Goal: Information Seeking & Learning: Learn about a topic

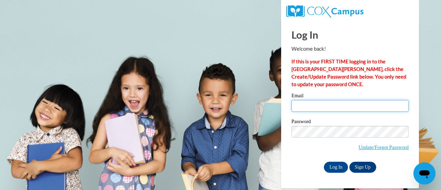
click at [328, 107] on input "Email" at bounding box center [349, 106] width 117 height 12
click at [338, 113] on div "Email" at bounding box center [349, 105] width 117 height 24
click at [334, 108] on input "Email" at bounding box center [349, 106] width 117 height 12
type input "olivia.diaz@my.utsa.edu"
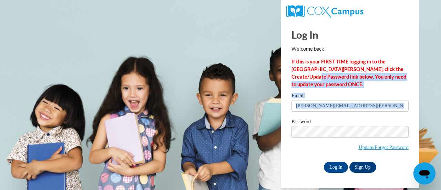
drag, startPoint x: 440, startPoint y: 71, endPoint x: 440, endPoint y: 100, distance: 29.3
click at [440, 100] on body "Log In Welcome back! If this is your FIRST TIME logging in to the NEW Cox Campu…" at bounding box center [220, 95] width 441 height 190
click at [424, 74] on body "Log In Welcome back! If this is your FIRST TIME logging in to the NEW Cox Campu…" at bounding box center [220, 95] width 441 height 190
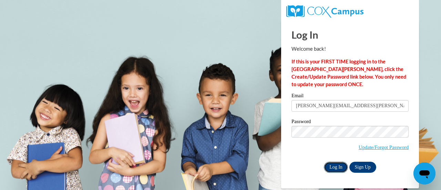
click at [333, 168] on input "Log In" at bounding box center [336, 166] width 24 height 11
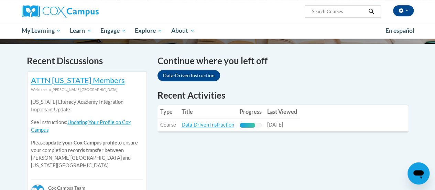
scroll to position [206, 0]
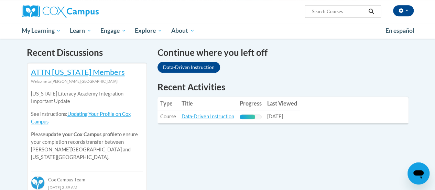
click at [257, 101] on th "Progress" at bounding box center [251, 103] width 28 height 14
click at [194, 118] on link "Data-Driven Instruction" at bounding box center [208, 116] width 53 height 6
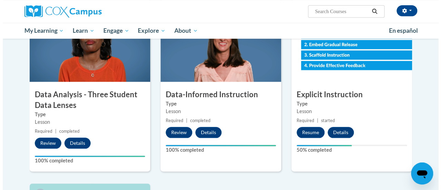
scroll to position [336, 0]
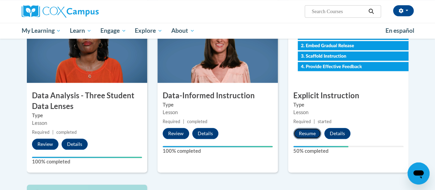
click at [306, 132] on button "Resume" at bounding box center [308, 133] width 28 height 11
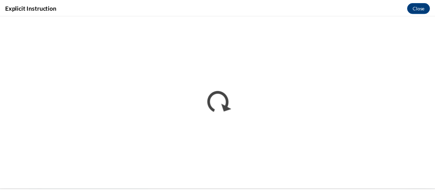
scroll to position [0, 0]
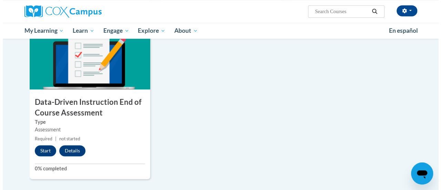
scroll to position [499, 0]
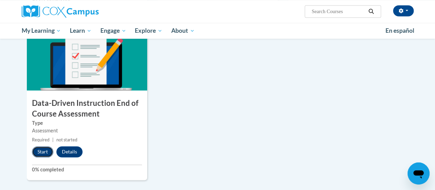
click at [38, 151] on button "Start" at bounding box center [42, 151] width 21 height 11
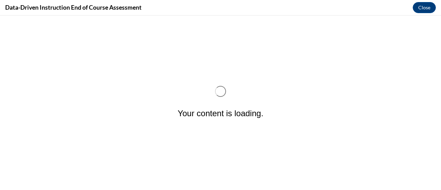
scroll to position [0, 0]
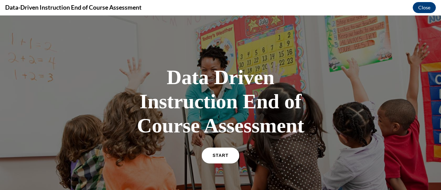
click at [215, 152] on link "START" at bounding box center [220, 155] width 38 height 16
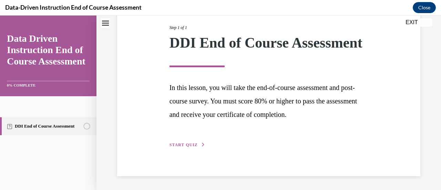
scroll to position [101, 0]
click at [185, 143] on span "START QUIZ" at bounding box center [183, 144] width 28 height 5
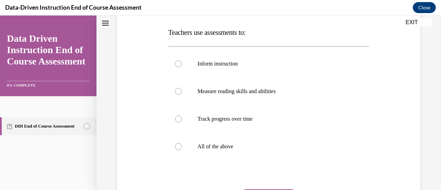
scroll to position [105, 0]
click at [204, 144] on p "All of the above" at bounding box center [274, 146] width 154 height 7
click at [182, 144] on input "All of the above" at bounding box center [178, 146] width 7 height 7
radio input "true"
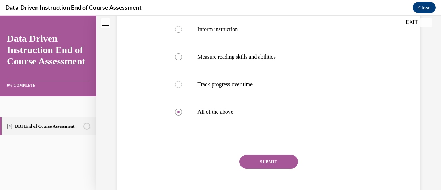
scroll to position [151, 0]
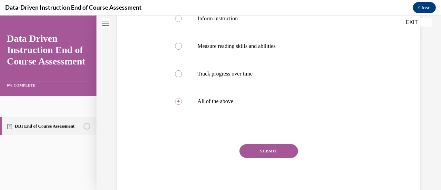
click at [273, 148] on button "SUBMIT" at bounding box center [268, 151] width 59 height 14
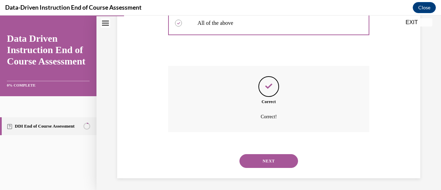
scroll to position [231, 0]
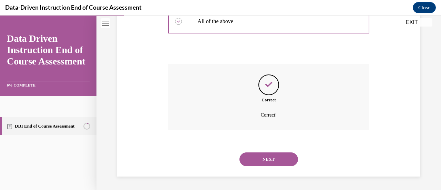
click at [279, 156] on button "NEXT" at bounding box center [268, 159] width 59 height 14
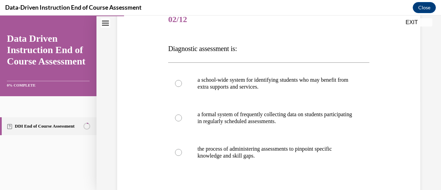
scroll to position [89, 0]
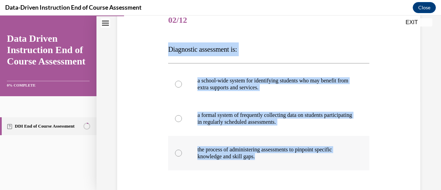
drag, startPoint x: 163, startPoint y: 44, endPoint x: 304, endPoint y: 164, distance: 185.3
click at [304, 164] on div "Question 02/12 Diagnostic assessment is: a school-wide system for identifying s…" at bounding box center [268, 120] width 306 height 269
copy div "Diagnostic assessment is: a school-wide system for identifying students who may…"
click at [248, 151] on p "the process of administering assessments to pinpoint specific knowledge and ski…" at bounding box center [274, 153] width 154 height 14
click at [182, 151] on input "the process of administering assessments to pinpoint specific knowledge and ski…" at bounding box center [178, 152] width 7 height 7
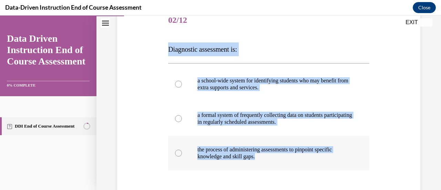
radio input "true"
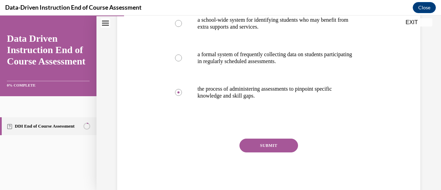
click at [246, 142] on button "SUBMIT" at bounding box center [268, 145] width 59 height 14
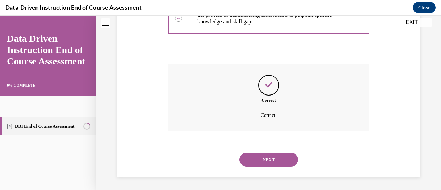
scroll to position [224, 0]
click at [432, 135] on div "Question 02/12 Diagnostic assessment is: a school-wide system for identifying s…" at bounding box center [268, 1] width 344 height 377
click at [287, 156] on button "NEXT" at bounding box center [268, 159] width 59 height 14
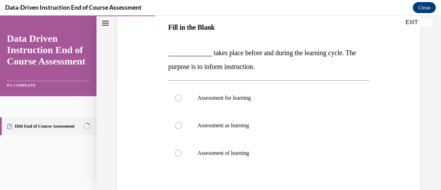
scroll to position [113, 0]
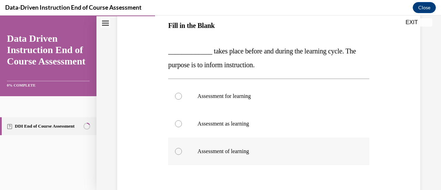
drag, startPoint x: 168, startPoint y: 46, endPoint x: 292, endPoint y: 149, distance: 160.6
click at [292, 149] on div "Question 03/12 Fill in the Blank _____________ takes place before and during th…" at bounding box center [268, 116] width 201 height 267
copy div "_____________ takes place before and during the learning cycle. The purpose is …"
click at [252, 104] on label "Assessment for learning" at bounding box center [268, 96] width 201 height 28
click at [182, 99] on input "Assessment for learning" at bounding box center [178, 96] width 7 height 7
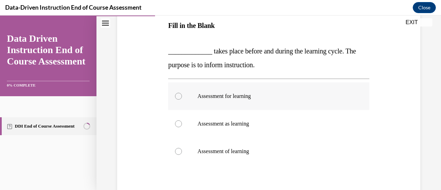
radio input "true"
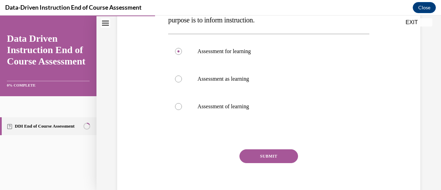
scroll to position [177, 0]
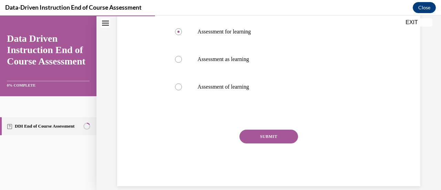
click at [260, 133] on button "SUBMIT" at bounding box center [268, 136] width 59 height 14
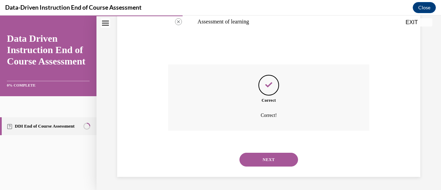
scroll to position [242, 0]
click at [272, 161] on button "NEXT" at bounding box center [268, 159] width 59 height 14
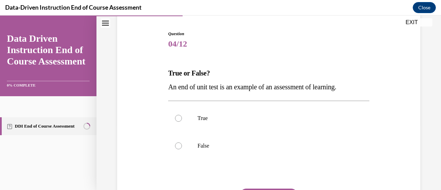
scroll to position [65, 0]
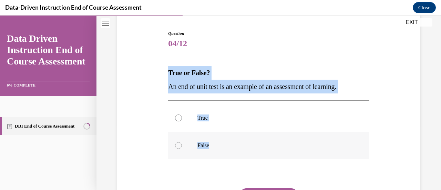
drag, startPoint x: 160, startPoint y: 73, endPoint x: 294, endPoint y: 139, distance: 149.2
click at [294, 139] on div "Question 04/12 True or False? An end of unit test is an example of an assessmen…" at bounding box center [268, 127] width 306 height 235
copy div "True or False? An end of unit test is an example of an assessment of learning. …"
click at [202, 130] on label "True" at bounding box center [268, 118] width 201 height 28
click at [182, 121] on input "True" at bounding box center [178, 117] width 7 height 7
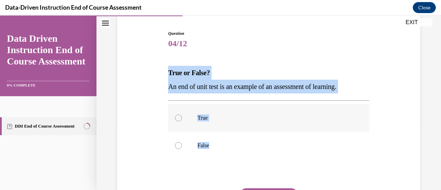
radio input "true"
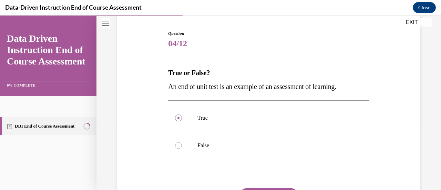
scroll to position [114, 0]
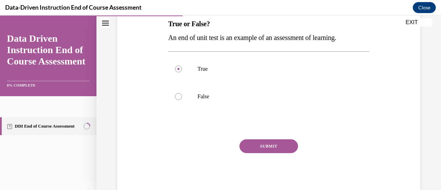
click at [260, 154] on div "SUBMIT" at bounding box center [268, 156] width 201 height 34
click at [259, 149] on button "SUBMIT" at bounding box center [268, 146] width 59 height 14
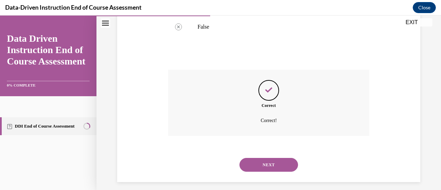
scroll to position [189, 0]
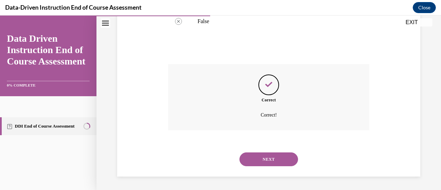
click at [276, 162] on button "NEXT" at bounding box center [268, 159] width 59 height 14
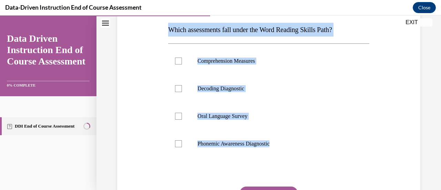
scroll to position [110, 0]
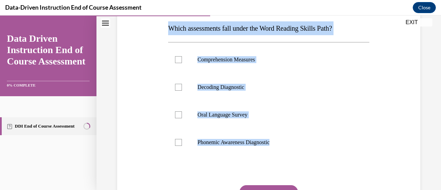
drag, startPoint x: 169, startPoint y: 54, endPoint x: 305, endPoint y: 157, distance: 169.8
click at [305, 157] on div "Question 05/12 Which assessments fall under the Word Reading Skills Path? Compr…" at bounding box center [268, 113] width 201 height 255
copy div "Which assessments fall under the Word Reading Skills Path? Comprehension Measur…"
click at [214, 86] on p "Decoding Diagnostic" at bounding box center [274, 87] width 154 height 7
click at [182, 86] on input "Decoding Diagnostic" at bounding box center [178, 87] width 7 height 7
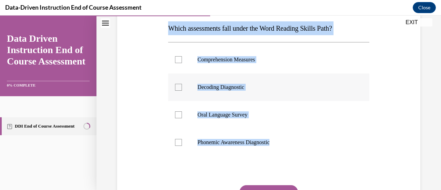
checkbox input "true"
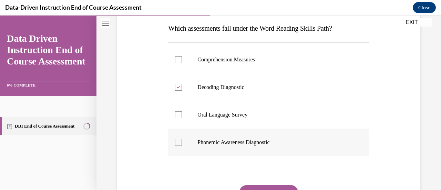
click at [215, 146] on label "Phonemic Awareness Diagnostic" at bounding box center [268, 142] width 201 height 28
click at [182, 146] on input "Phonemic Awareness Diagnostic" at bounding box center [178, 142] width 7 height 7
checkbox input "true"
click at [276, 183] on div "Question 05/12 Which assessments fall under the Word Reading Skills Path? Compr…" at bounding box center [268, 113] width 201 height 255
click at [272, 187] on button "SUBMIT" at bounding box center [268, 192] width 59 height 14
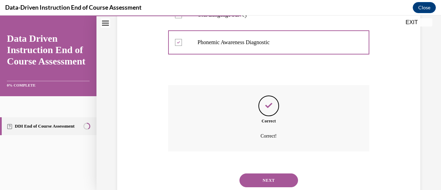
scroll to position [229, 0]
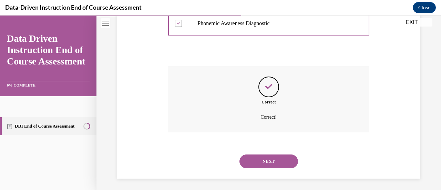
click at [280, 163] on button "NEXT" at bounding box center [268, 161] width 59 height 14
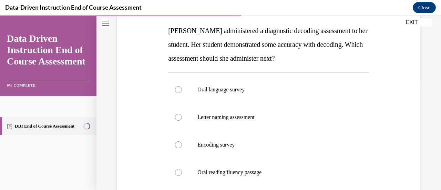
scroll to position [108, 0]
drag, startPoint x: 160, startPoint y: 27, endPoint x: 330, endPoint y: 181, distance: 229.1
click at [330, 181] on div "Question 06/12 Mrs. Lee administered a diagnostic decoding assessment to her st…" at bounding box center [268, 119] width 306 height 304
copy div "Mrs. Lee administered a diagnostic decoding assessment to her student. Her stud…"
click at [280, 113] on p "Letter naming assessment" at bounding box center [274, 116] width 154 height 7
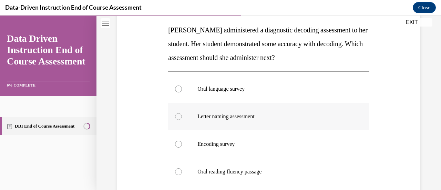
click at [182, 113] on input "Letter naming assessment" at bounding box center [178, 116] width 7 height 7
radio input "true"
click at [215, 153] on label "Encoding survey" at bounding box center [268, 144] width 201 height 28
click at [182, 147] on input "Encoding survey" at bounding box center [178, 143] width 7 height 7
radio input "true"
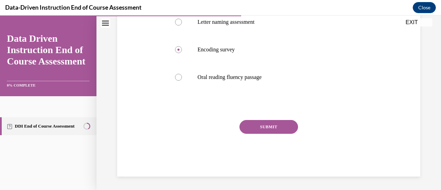
click at [257, 127] on button "SUBMIT" at bounding box center [268, 127] width 59 height 14
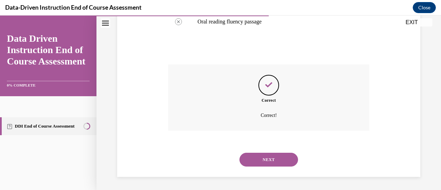
scroll to position [258, 0]
click at [264, 170] on div "NEXT" at bounding box center [268, 159] width 201 height 28
click at [266, 161] on button "NEXT" at bounding box center [268, 159] width 59 height 14
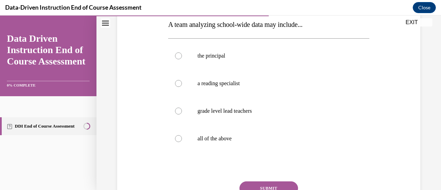
scroll to position [114, 0]
click at [193, 137] on label "all of the above" at bounding box center [268, 138] width 201 height 28
click at [182, 137] on input "all of the above" at bounding box center [178, 137] width 7 height 7
radio input "true"
click at [274, 186] on button "SUBMIT" at bounding box center [268, 187] width 59 height 14
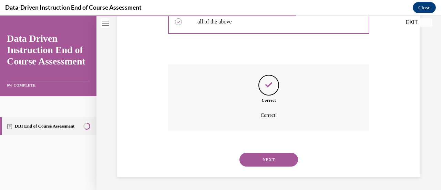
scroll to position [231, 0]
click at [261, 170] on div "NEXT" at bounding box center [268, 159] width 201 height 28
click at [256, 156] on button "NEXT" at bounding box center [268, 159] width 59 height 14
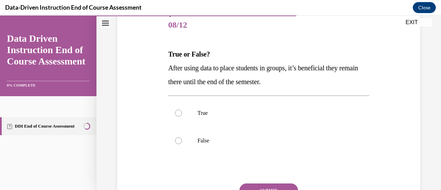
scroll to position [85, 0]
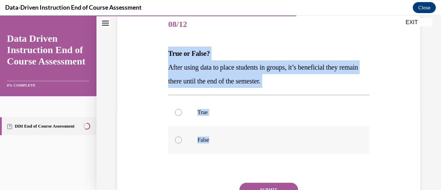
drag, startPoint x: 156, startPoint y: 48, endPoint x: 288, endPoint y: 130, distance: 156.0
click at [288, 130] on div "Question 08/12 True or False? After using data to place students in groups, it’…" at bounding box center [268, 114] width 306 height 249
copy div "True or False? After using data to place students in groups, it’s beneficial th…"
click at [244, 119] on label "True" at bounding box center [268, 112] width 201 height 28
click at [182, 116] on input "True" at bounding box center [178, 112] width 7 height 7
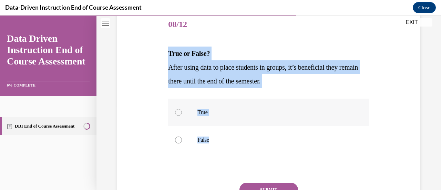
radio input "true"
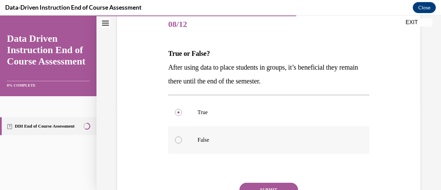
click at [241, 138] on p "False" at bounding box center [274, 139] width 154 height 7
click at [182, 138] on input "False" at bounding box center [178, 139] width 7 height 7
radio input "true"
click at [277, 186] on button "SUBMIT" at bounding box center [268, 189] width 59 height 14
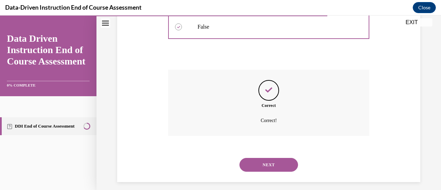
scroll to position [203, 0]
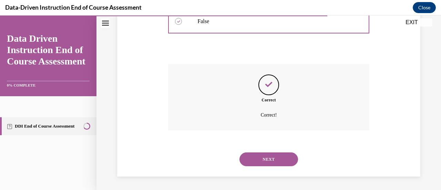
click at [270, 162] on button "NEXT" at bounding box center [268, 159] width 59 height 14
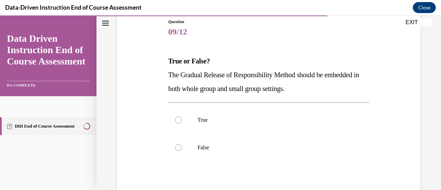
scroll to position [78, 0]
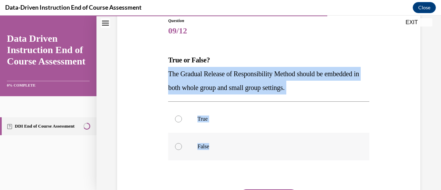
drag, startPoint x: 165, startPoint y: 72, endPoint x: 299, endPoint y: 139, distance: 149.9
click at [299, 139] on div "Question 09/12 True or False? The Gradual Release of Responsibility Method shou…" at bounding box center [268, 121] width 306 height 249
copy div "The Gradual Release of Responsibility Method should be embedded in both whole g…"
click at [201, 120] on p "True" at bounding box center [274, 118] width 154 height 7
click at [182, 120] on input "True" at bounding box center [178, 118] width 7 height 7
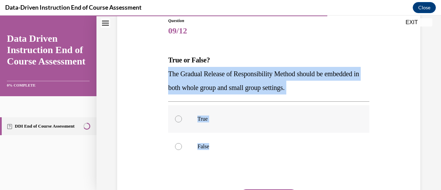
radio input "true"
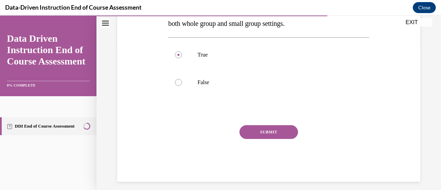
click at [269, 131] on button "SUBMIT" at bounding box center [268, 132] width 59 height 14
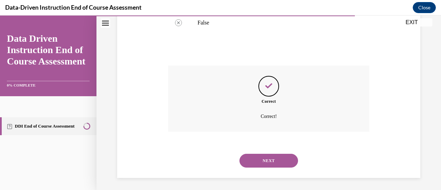
scroll to position [203, 0]
click at [268, 164] on button "NEXT" at bounding box center [268, 159] width 59 height 14
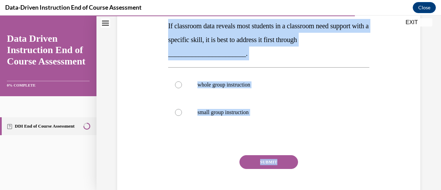
scroll to position [155, 0]
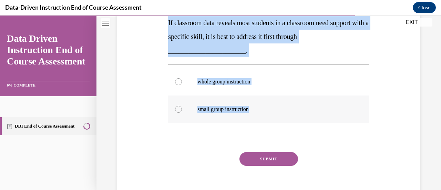
drag, startPoint x: 162, startPoint y: 88, endPoint x: 338, endPoint y: 118, distance: 177.7
click at [338, 118] on div "Question 10/12 Fill in the bank If classroom data reveals most students in a cl…" at bounding box center [268, 64] width 306 height 288
copy div "If classroom data reveals most students in a classroom need support with a spec…"
click at [358, 78] on label "whole group instruction" at bounding box center [268, 82] width 201 height 28
click at [182, 78] on input "whole group instruction" at bounding box center [178, 81] width 7 height 7
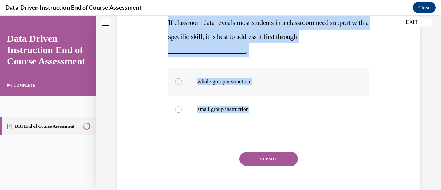
radio input "true"
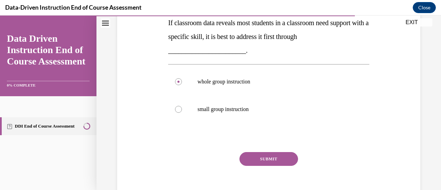
click at [280, 158] on button "SUBMIT" at bounding box center [268, 159] width 59 height 14
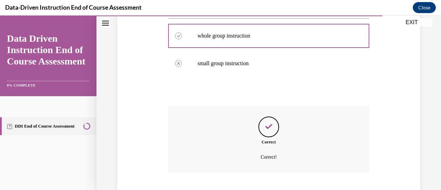
scroll to position [242, 0]
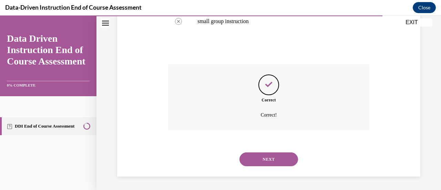
click at [267, 161] on button "NEXT" at bounding box center [268, 159] width 59 height 14
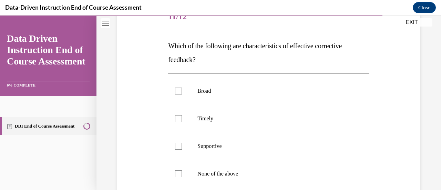
scroll to position [93, 0]
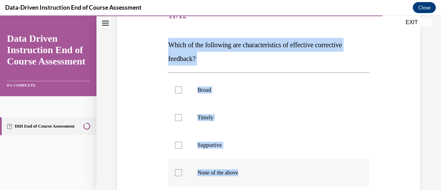
drag, startPoint x: 162, startPoint y: 41, endPoint x: 299, endPoint y: 170, distance: 188.0
click at [299, 170] on div "Question 11/12 Which of the following are characteristics of effective correcti…" at bounding box center [268, 127] width 306 height 290
copy div "Which of the following are characteristics of effective corrective feedback? Br…"
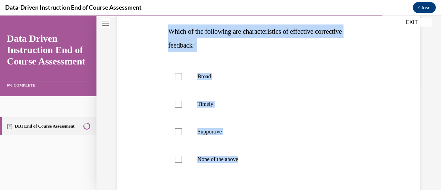
scroll to position [105, 0]
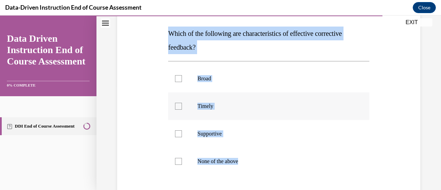
click at [198, 108] on p "Timely" at bounding box center [274, 106] width 154 height 7
click at [182, 108] on input "Timely" at bounding box center [178, 106] width 7 height 7
checkbox input "true"
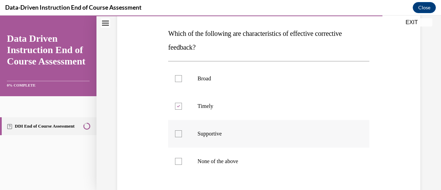
click at [212, 135] on p "Supportive" at bounding box center [274, 133] width 154 height 7
click at [182, 135] on input "Supportive" at bounding box center [178, 133] width 7 height 7
checkbox input "true"
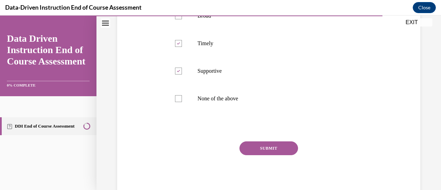
click at [271, 148] on button "SUBMIT" at bounding box center [268, 148] width 59 height 14
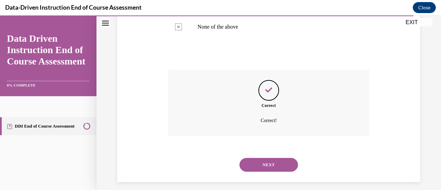
scroll to position [244, 0]
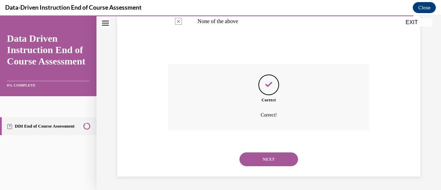
click at [259, 166] on div "NEXT" at bounding box center [268, 159] width 201 height 28
click at [259, 166] on button "NEXT" at bounding box center [268, 159] width 59 height 14
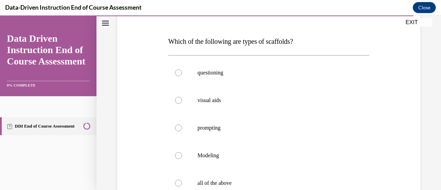
scroll to position [99, 0]
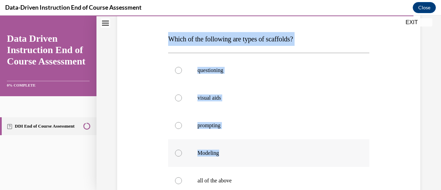
drag, startPoint x: 156, startPoint y: 40, endPoint x: 261, endPoint y: 161, distance: 160.4
click at [261, 161] on div "Question 12/12 Which of the following are types of scaffolds? questioning visua…" at bounding box center [268, 128] width 306 height 304
click at [261, 161] on label "Modeling" at bounding box center [268, 153] width 201 height 28
click at [182, 156] on input "Modeling" at bounding box center [178, 152] width 7 height 7
radio input "true"
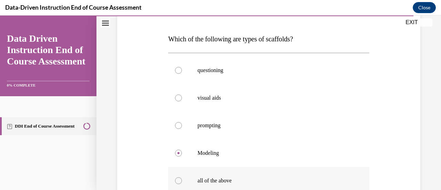
click at [258, 179] on p "all of the above" at bounding box center [274, 180] width 154 height 7
click at [182, 179] on input "all of the above" at bounding box center [178, 180] width 7 height 7
radio input "true"
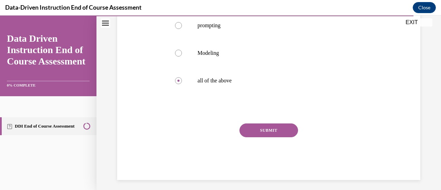
scroll to position [202, 0]
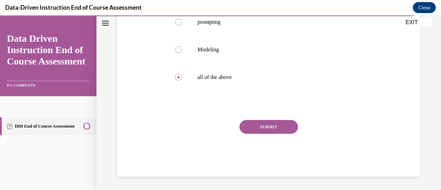
click at [247, 130] on button "SUBMIT" at bounding box center [268, 127] width 59 height 14
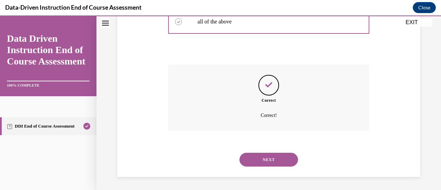
scroll to position [258, 0]
click at [275, 159] on button "NEXT" at bounding box center [268, 159] width 59 height 14
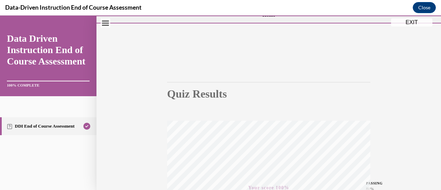
scroll to position [0, 0]
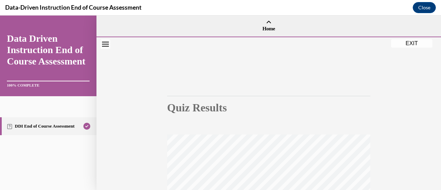
click at [411, 46] on button "EXIT" at bounding box center [411, 43] width 41 height 8
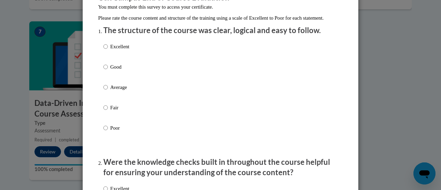
scroll to position [84, 0]
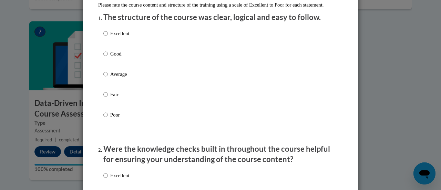
click at [178, 36] on div "Excellent Good Average Fair Poor" at bounding box center [220, 82] width 234 height 112
click at [178, 39] on div "Excellent Good Average Fair Poor" at bounding box center [220, 82] width 234 height 112
click at [150, 45] on div "Excellent Good Average Fair Poor" at bounding box center [220, 82] width 234 height 112
click at [105, 40] on label "Excellent" at bounding box center [116, 39] width 26 height 19
click at [105, 37] on input "Excellent" at bounding box center [105, 34] width 4 height 8
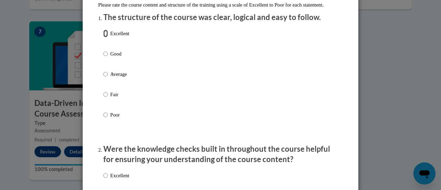
radio input "true"
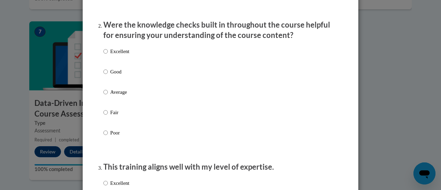
scroll to position [213, 0]
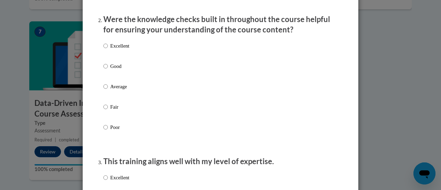
click at [112, 70] on p "Good" at bounding box center [119, 66] width 19 height 8
click at [108, 70] on input "Good" at bounding box center [105, 66] width 4 height 8
radio input "true"
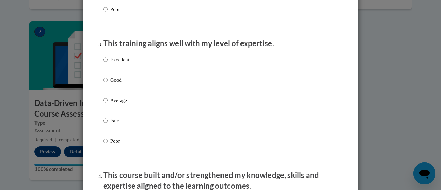
scroll to position [329, 0]
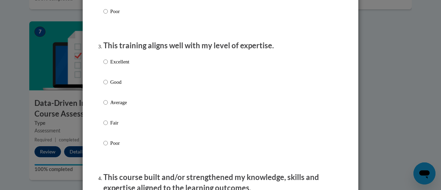
click at [118, 65] on p "Excellent" at bounding box center [119, 62] width 19 height 8
click at [108, 65] on input "Excellent" at bounding box center [105, 62] width 4 height 8
radio input "true"
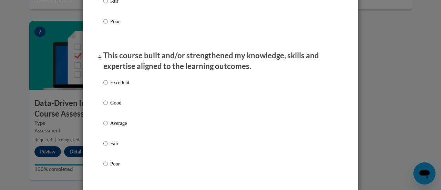
scroll to position [473, 0]
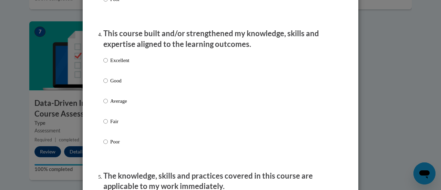
click at [116, 75] on label "Excellent" at bounding box center [116, 65] width 26 height 19
click at [108, 64] on input "Excellent" at bounding box center [105, 60] width 4 height 8
radio input "true"
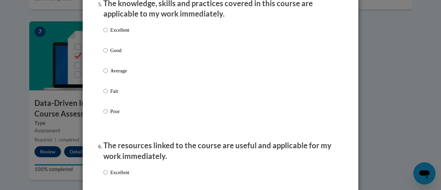
scroll to position [643, 0]
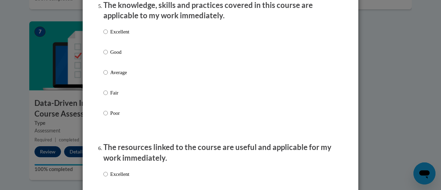
click at [120, 56] on p "Good" at bounding box center [119, 52] width 19 height 8
click at [108, 56] on input "Good" at bounding box center [105, 52] width 4 height 8
radio input "true"
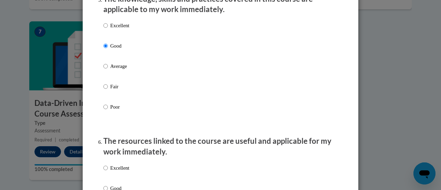
scroll to position [653, 0]
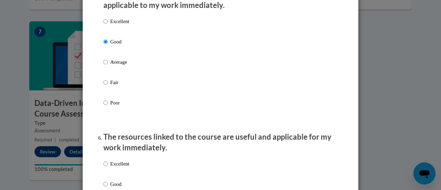
click at [118, 25] on p "Excellent" at bounding box center [119, 22] width 19 height 8
click at [108, 25] on input "Excellent" at bounding box center [105, 22] width 4 height 8
radio input "true"
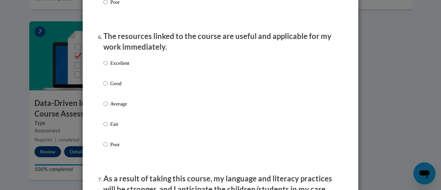
scroll to position [761, 0]
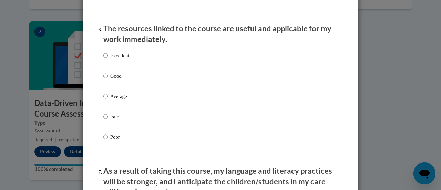
click at [115, 59] on p "Excellent" at bounding box center [119, 56] width 19 height 8
click at [108, 59] on input "Excellent" at bounding box center [105, 56] width 4 height 8
radio input "true"
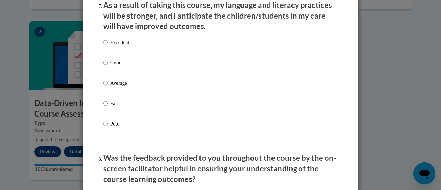
scroll to position [929, 0]
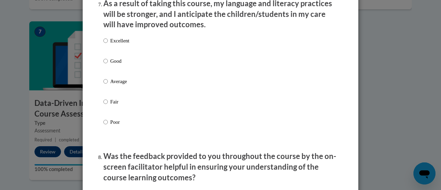
click at [115, 39] on div "Excellent Good Average Fair Poor" at bounding box center [116, 86] width 26 height 107
click at [118, 44] on p "Excellent" at bounding box center [119, 41] width 19 height 8
click at [108, 44] on input "Excellent" at bounding box center [105, 41] width 4 height 8
radio input "true"
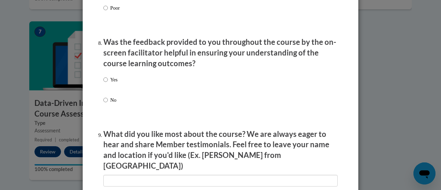
scroll to position [1046, 0]
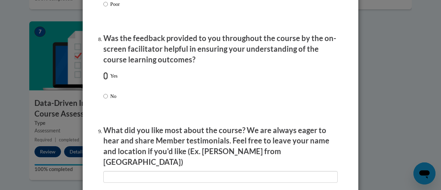
click at [103, 80] on input "Yes" at bounding box center [105, 76] width 4 height 8
radio input "true"
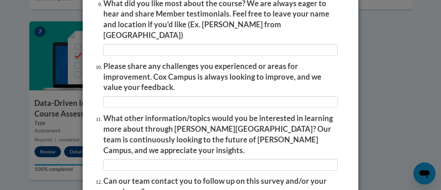
scroll to position [1171, 0]
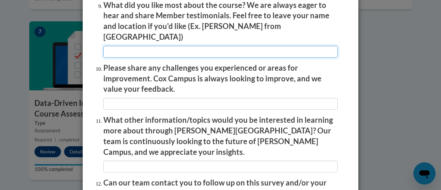
click at [275, 51] on input "textbox" at bounding box center [220, 52] width 234 height 12
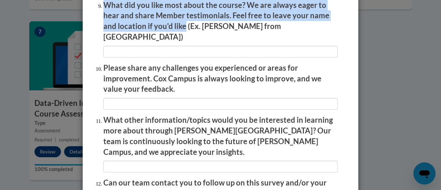
drag, startPoint x: 101, startPoint y: 11, endPoint x: 180, endPoint y: 34, distance: 82.9
click at [180, 34] on p "What did you like most about the course? We are always eager to hear and share …" at bounding box center [220, 21] width 234 height 42
copy p "What did you like most about the course? We are always eager to hear and share …"
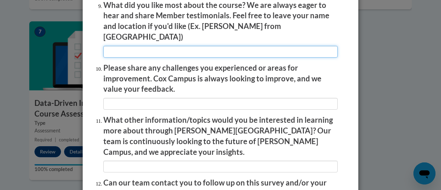
click at [121, 46] on input "textbox" at bounding box center [220, 52] width 234 height 12
paste input "What I liked most about the course was how practical and easy to apply the stra…"
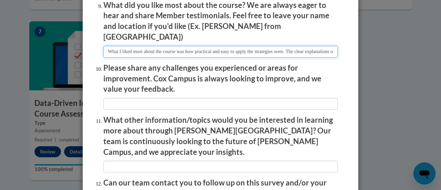
scroll to position [0, 266]
type input "What I liked most about the course was how practical and easy to apply the stra…"
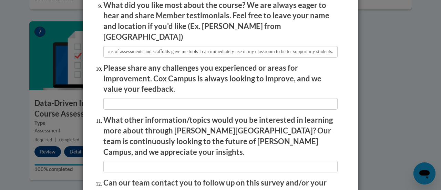
scroll to position [0, 0]
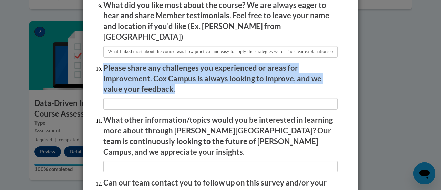
drag, startPoint x: 101, startPoint y: 61, endPoint x: 179, endPoint y: 98, distance: 85.9
click at [179, 98] on li "Please share any challenges you experienced or areas for improvement. Cox Campu…" at bounding box center [220, 86] width 234 height 47
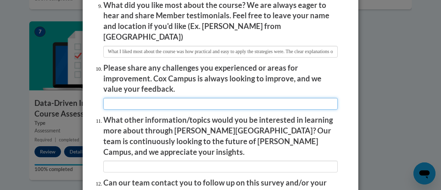
click at [128, 100] on input "textbox" at bounding box center [220, 104] width 234 height 12
paste input "One challenge I experienced was that some of the modules felt a little repetiti…"
type input "One challenge I experienced was that some of the modules felt a little repetiti…"
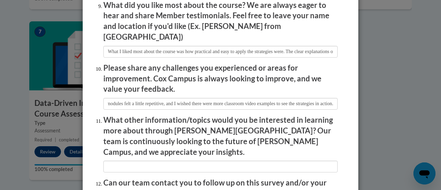
scroll to position [0, 0]
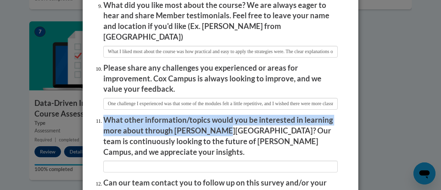
drag, startPoint x: 99, startPoint y: 114, endPoint x: 216, endPoint y: 129, distance: 118.3
click at [216, 129] on li "What other information/topics would you be interested in learning more about th…" at bounding box center [220, 143] width 234 height 57
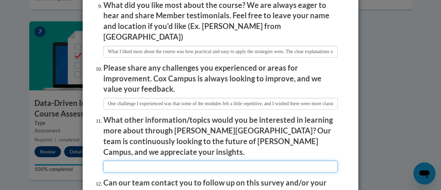
click at [150, 160] on input "textbox" at bounding box center [220, 166] width 234 height 12
paste input "I would be interested in learning more about strategies for supporting English …"
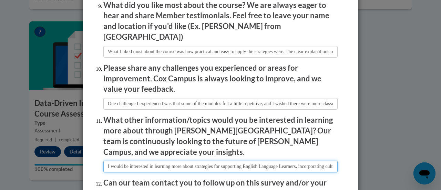
scroll to position [0, 197]
type input "I would be interested in learning more about strategies for supporting English …"
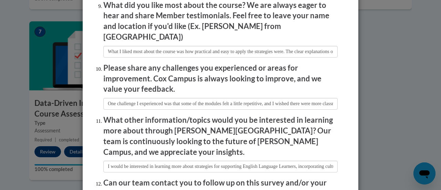
scroll to position [1242, 0]
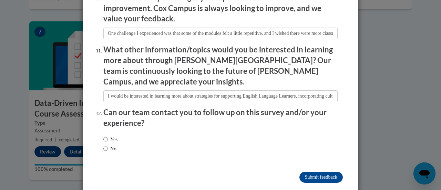
click at [109, 145] on label "No" at bounding box center [109, 149] width 13 height 8
click at [108, 145] on input "No" at bounding box center [105, 149] width 4 height 8
radio input "true"
click at [336, 171] on input "Submit feedback" at bounding box center [320, 176] width 43 height 11
